Goal: Task Accomplishment & Management: Complete application form

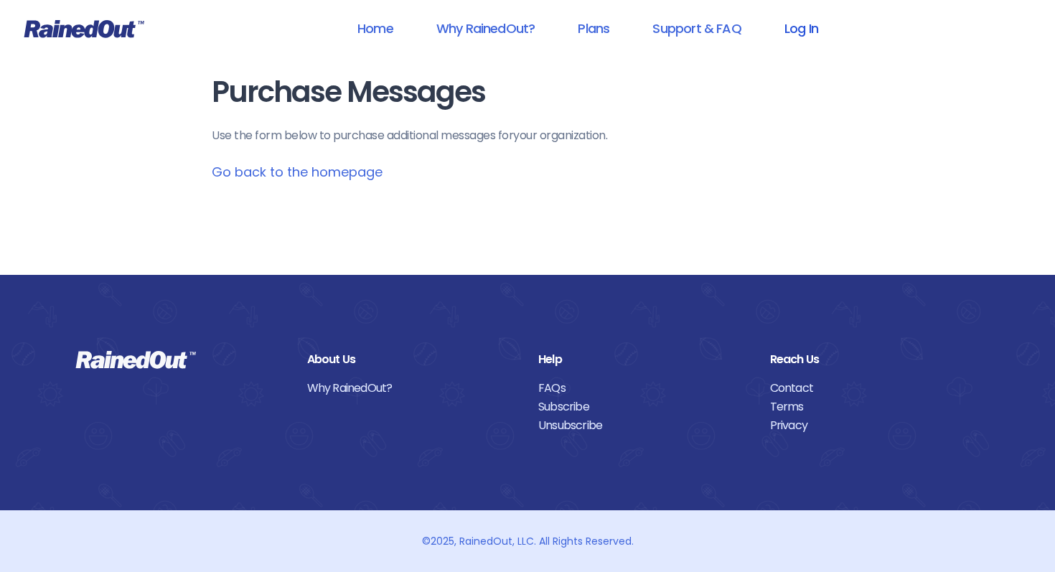
click at [795, 29] on link "Log In" at bounding box center [801, 28] width 71 height 32
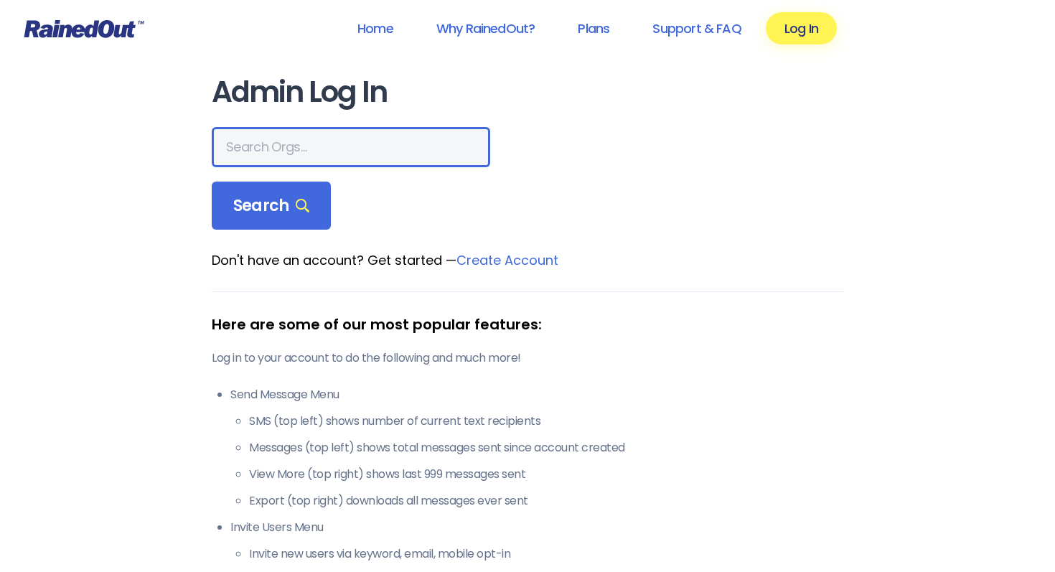
click at [340, 141] on input "text" at bounding box center [351, 147] width 279 height 40
click at [320, 149] on input "Clarinda [DEMOGRAPHIC_DATA]" at bounding box center [351, 147] width 279 height 40
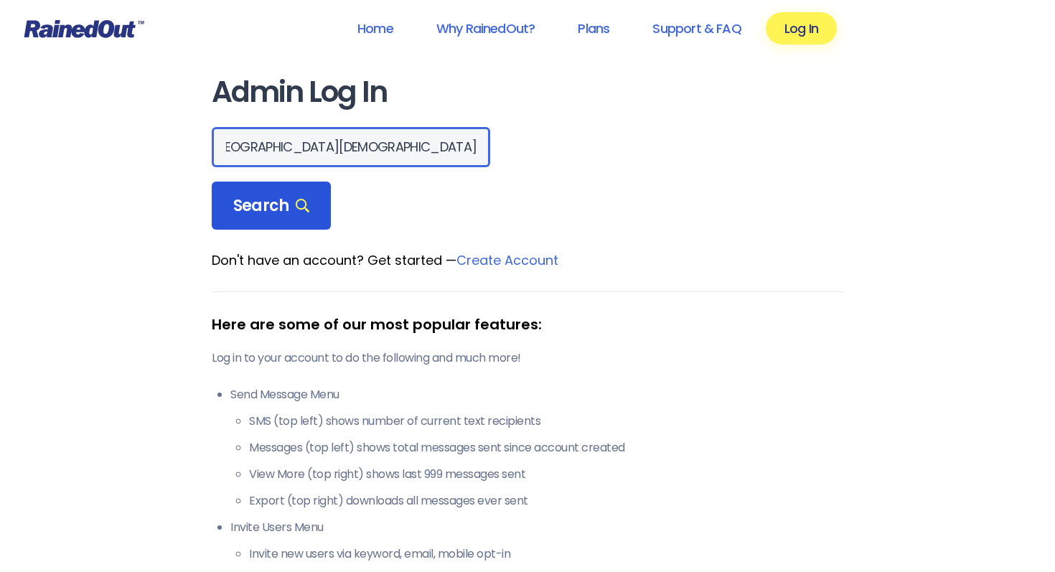
type input "[GEOGRAPHIC_DATA][DEMOGRAPHIC_DATA]"
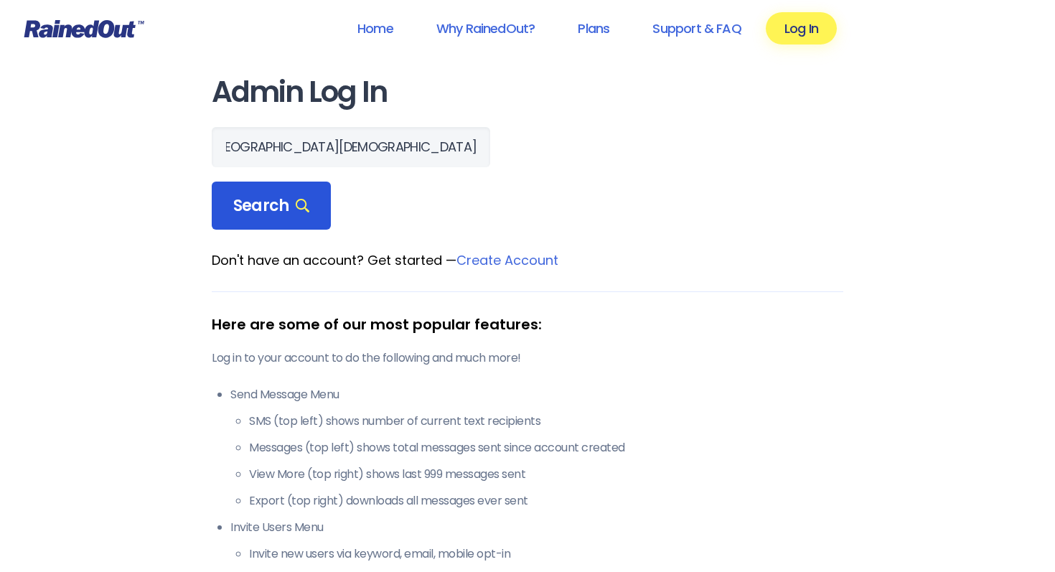
scroll to position [0, 0]
click at [286, 205] on span "Search" at bounding box center [271, 206] width 76 height 20
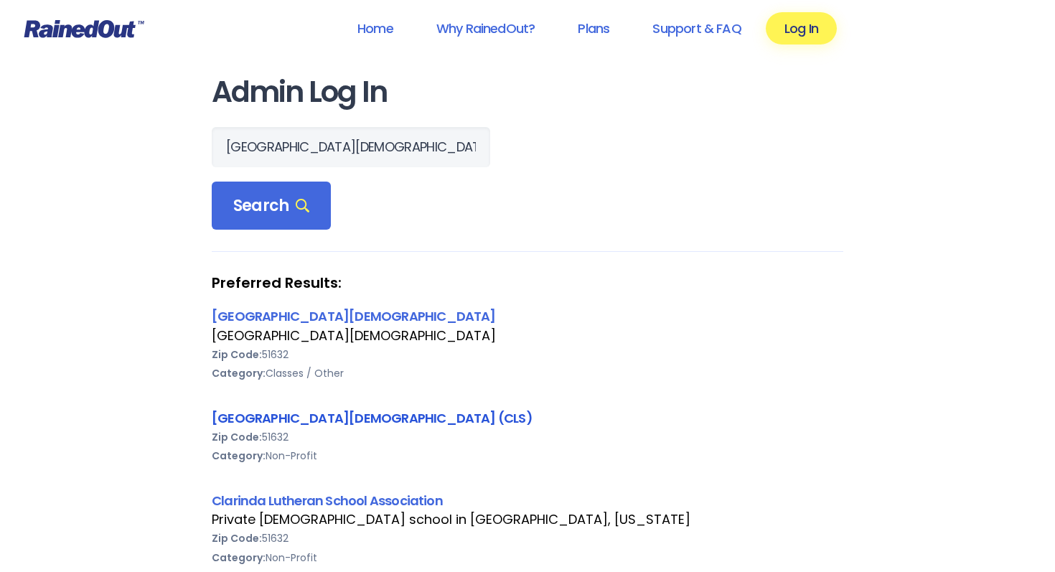
click at [327, 417] on link "[GEOGRAPHIC_DATA][DEMOGRAPHIC_DATA] (CLS)" at bounding box center [372, 418] width 321 height 18
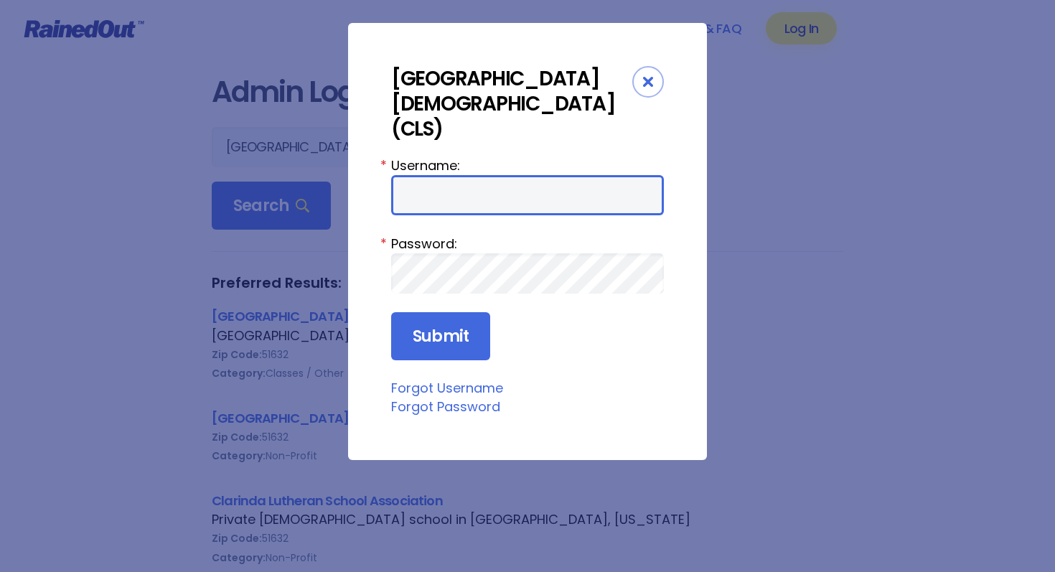
click at [410, 177] on input "Username:" at bounding box center [527, 195] width 273 height 40
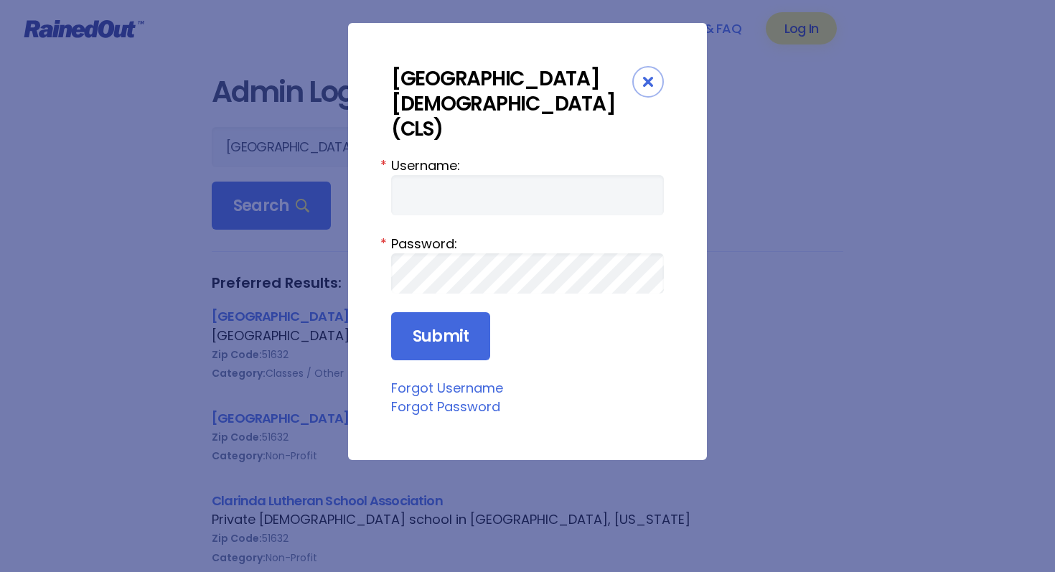
click at [648, 83] on icon "Close" at bounding box center [648, 82] width 10 height 10
